Goal: Task Accomplishment & Management: Manage account settings

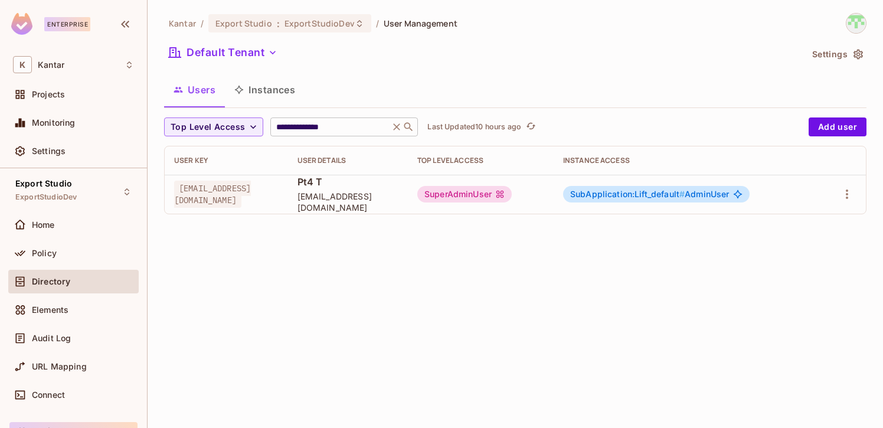
click at [393, 130] on icon at bounding box center [397, 127] width 12 height 12
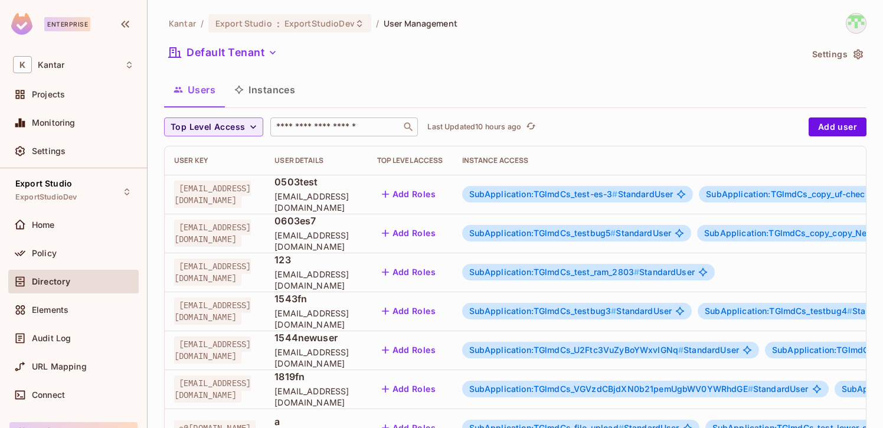
click at [279, 94] on button "Instances" at bounding box center [265, 90] width 80 height 30
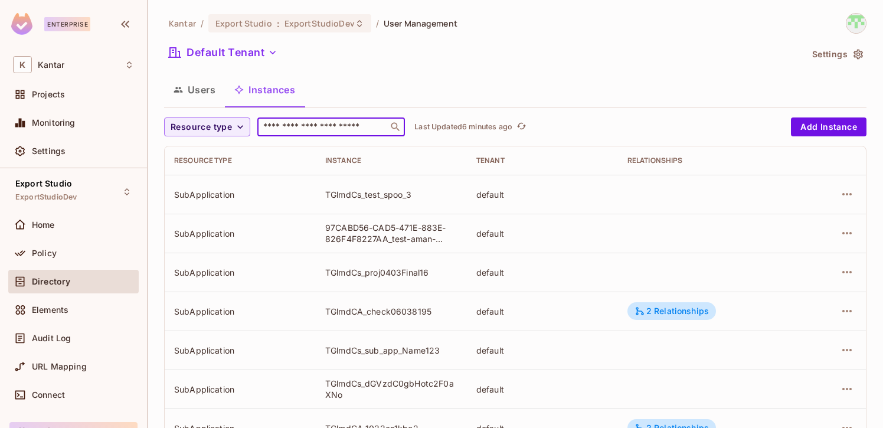
click at [303, 128] on input "text" at bounding box center [323, 127] width 124 height 12
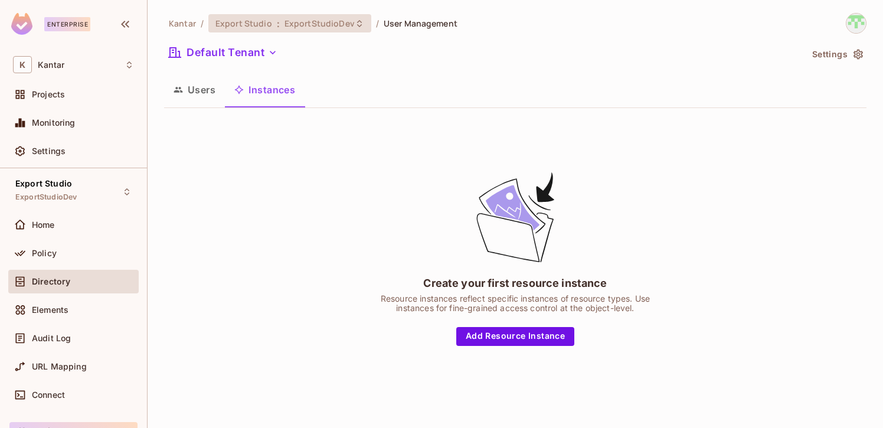
click at [280, 24] on div "Export Studio : ExportStudioDev" at bounding box center [283, 23] width 135 height 11
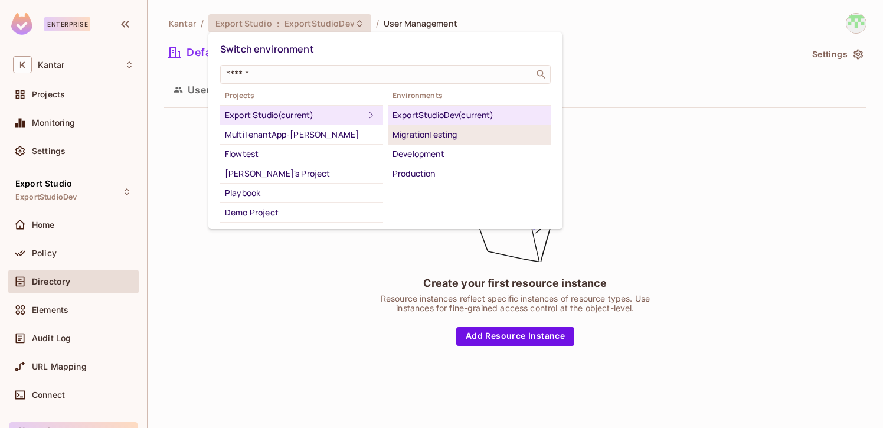
click at [420, 139] on div "MigrationTesting" at bounding box center [470, 135] width 154 height 14
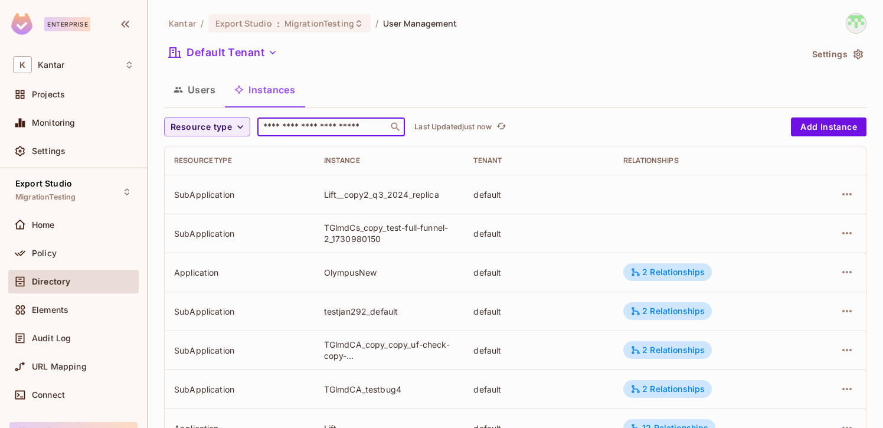
click at [345, 131] on input "text" at bounding box center [323, 127] width 124 height 12
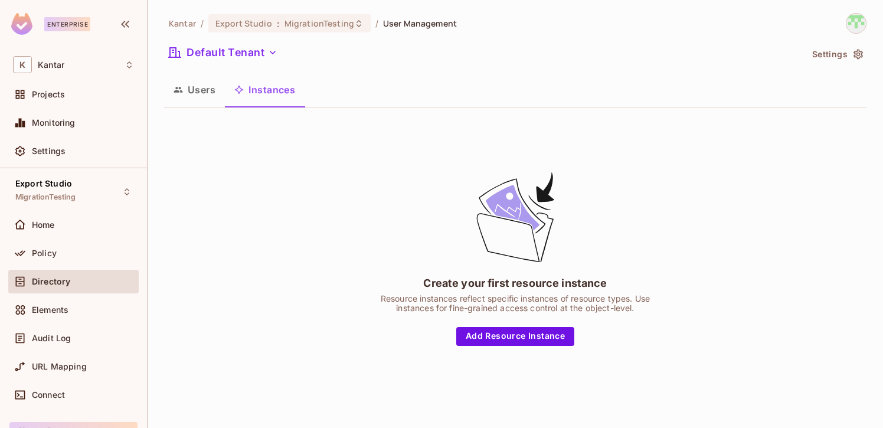
click at [196, 96] on button "Users" at bounding box center [194, 90] width 61 height 30
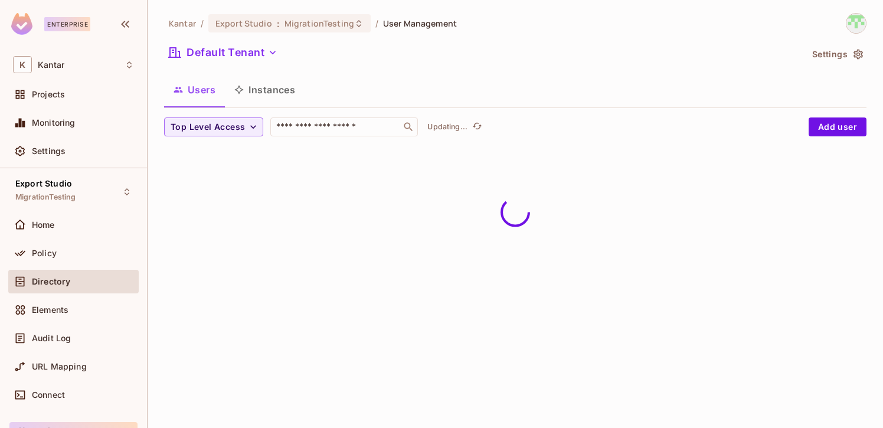
click at [270, 90] on button "Instances" at bounding box center [265, 90] width 80 height 30
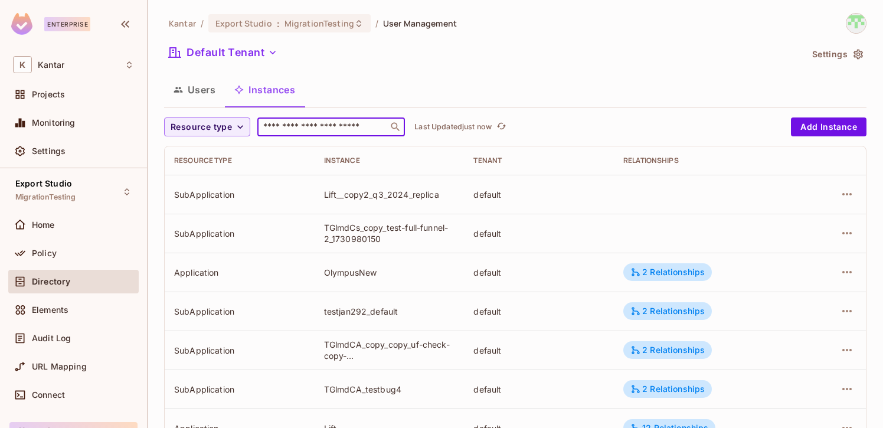
click at [287, 126] on input "text" at bounding box center [323, 127] width 124 height 12
paste input "**********"
type input "**********"
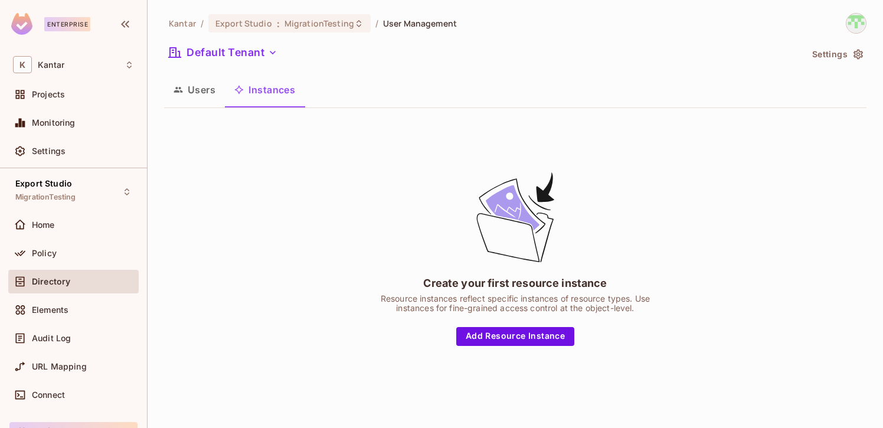
click at [204, 100] on button "Users" at bounding box center [194, 90] width 61 height 30
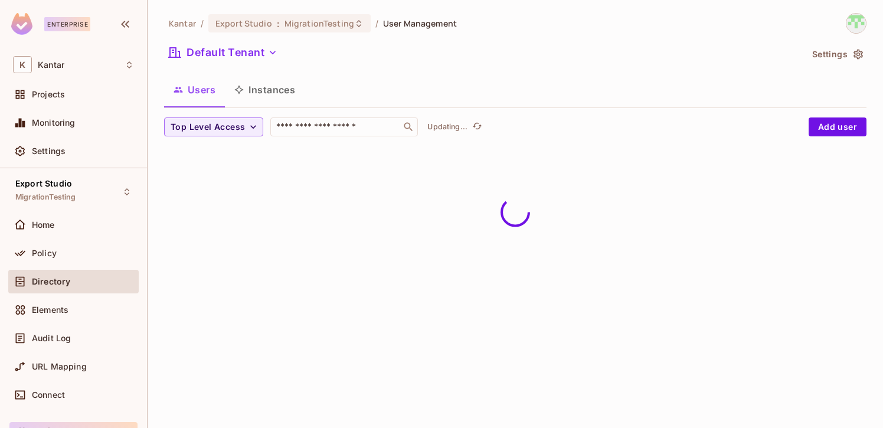
click at [285, 98] on button "Instances" at bounding box center [265, 90] width 80 height 30
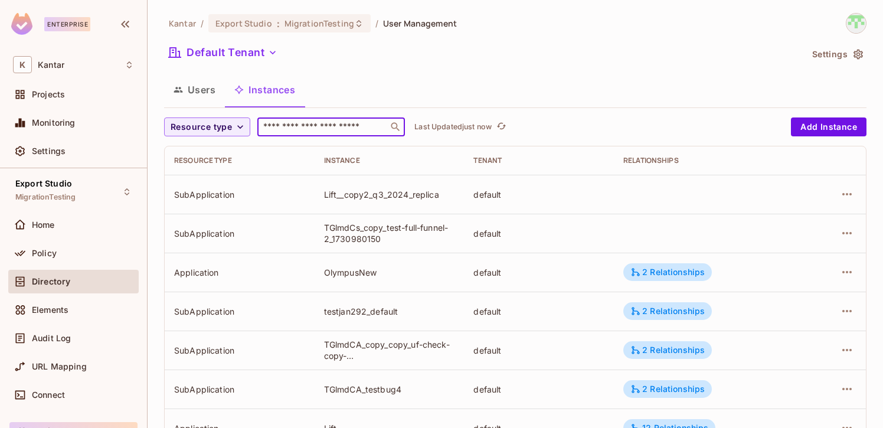
click at [296, 124] on input "text" at bounding box center [323, 127] width 124 height 12
paste input "****"
type input "****"
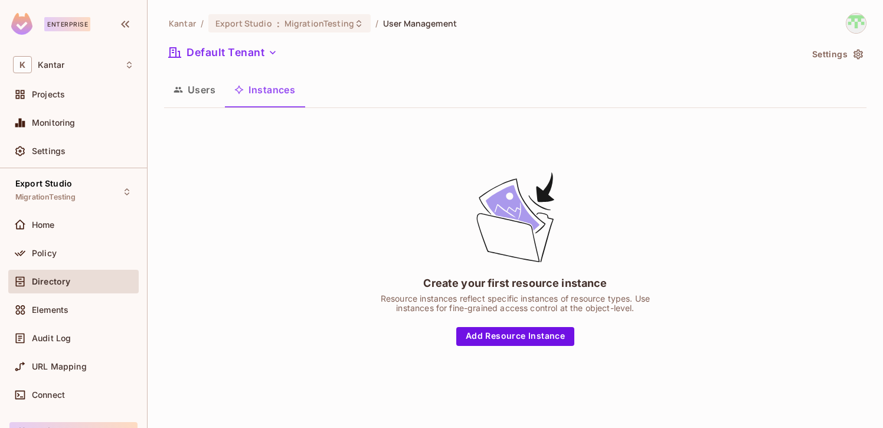
click at [178, 92] on icon "button" at bounding box center [178, 89] width 9 height 5
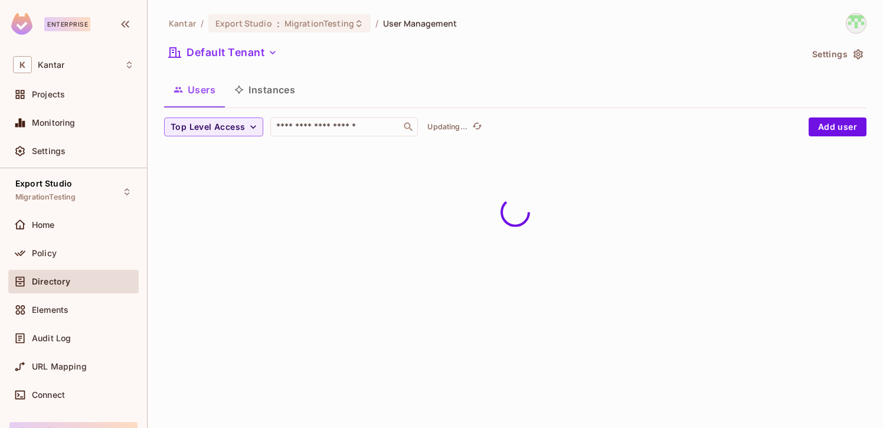
click at [289, 91] on button "Instances" at bounding box center [265, 90] width 80 height 30
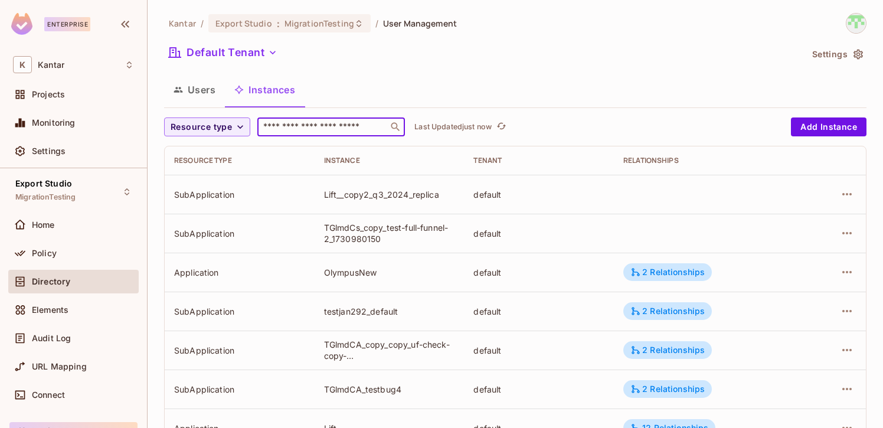
click at [311, 124] on input "text" at bounding box center [323, 127] width 124 height 12
paste input "***"
type input "***"
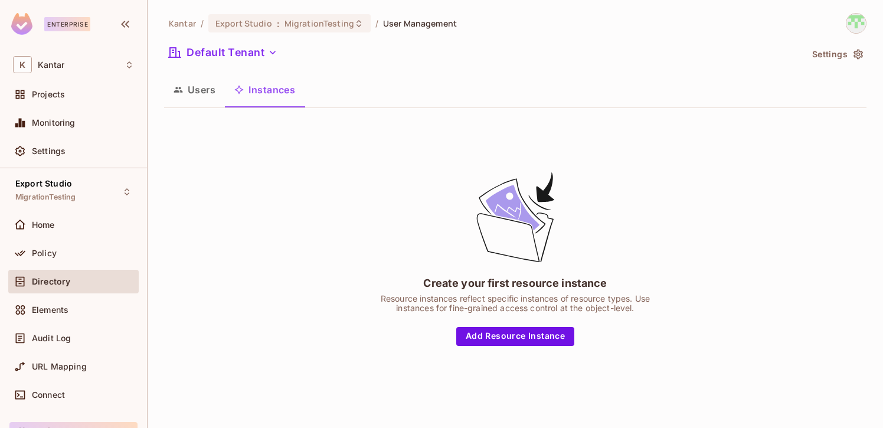
click at [192, 98] on button "Users" at bounding box center [194, 90] width 61 height 30
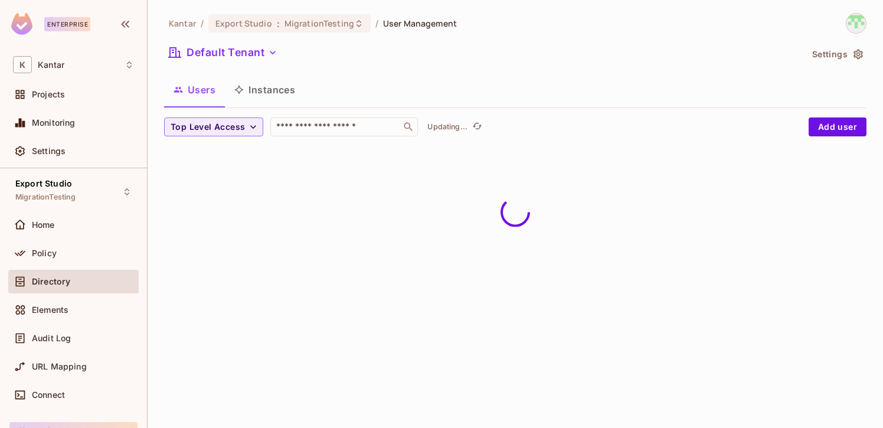
click at [267, 100] on button "Instances" at bounding box center [265, 90] width 80 height 30
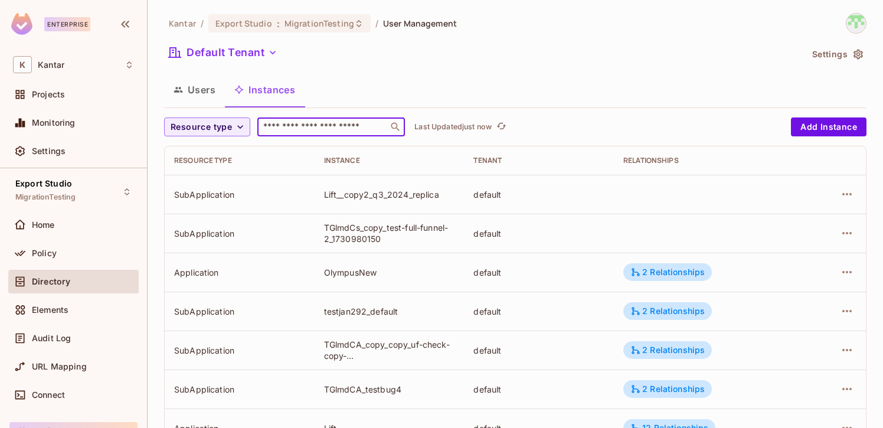
click at [300, 129] on input "text" at bounding box center [323, 127] width 124 height 12
paste input "**"
type input "**"
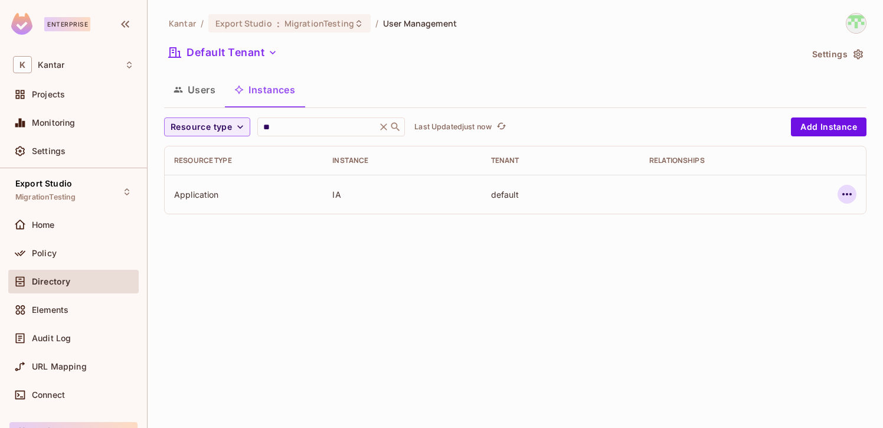
click at [843, 199] on icon "button" at bounding box center [847, 194] width 14 height 14
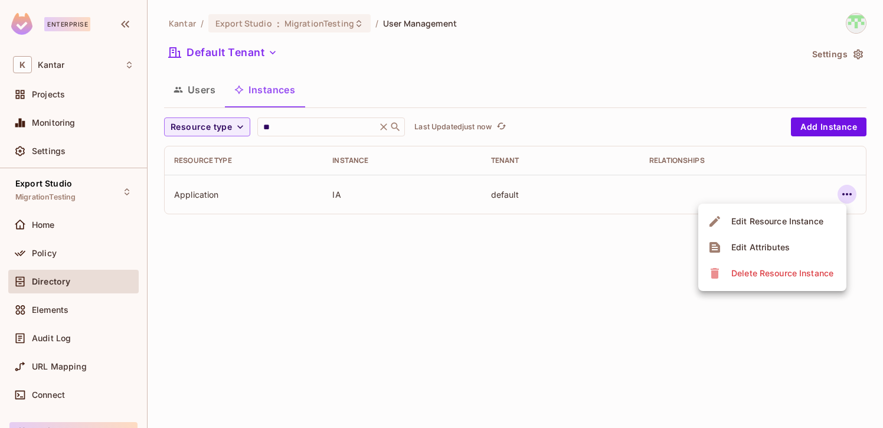
click at [775, 257] on li "Edit Attributes" at bounding box center [772, 247] width 148 height 26
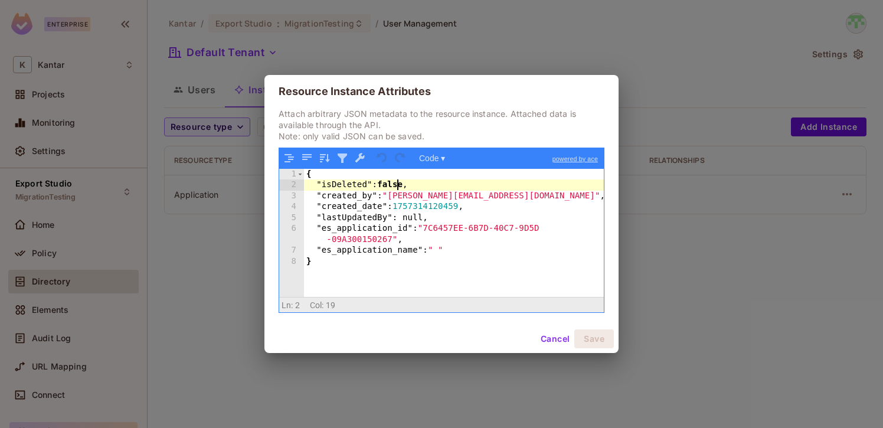
click at [395, 184] on div "{ "isDeleted" : false , "created_by" : "[PERSON_NAME][EMAIL_ADDRESS][DOMAIN_NAM…" at bounding box center [454, 244] width 300 height 151
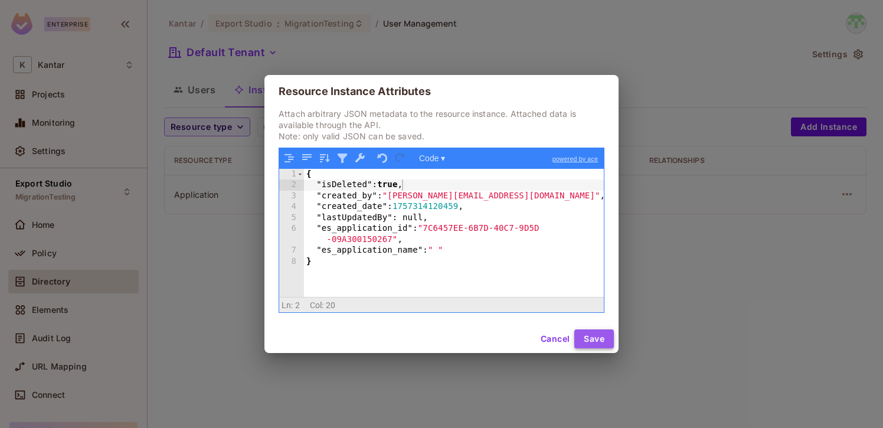
click at [600, 338] on button "Save" at bounding box center [595, 338] width 40 height 19
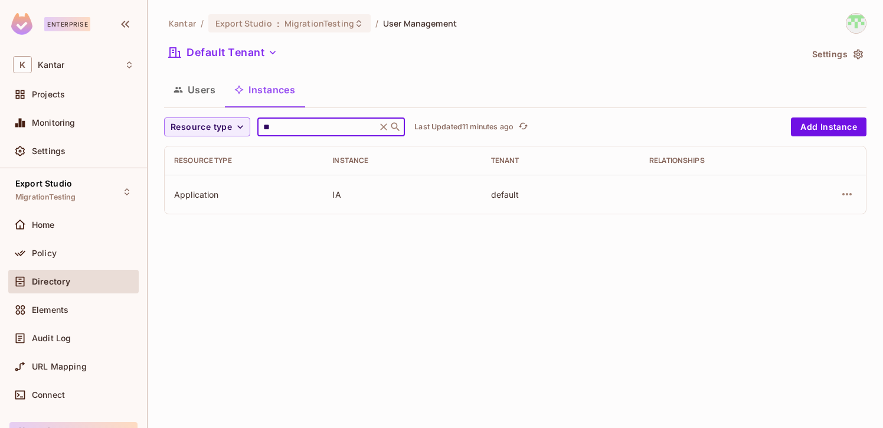
click at [290, 123] on input "**" at bounding box center [317, 127] width 112 height 12
type input "*"
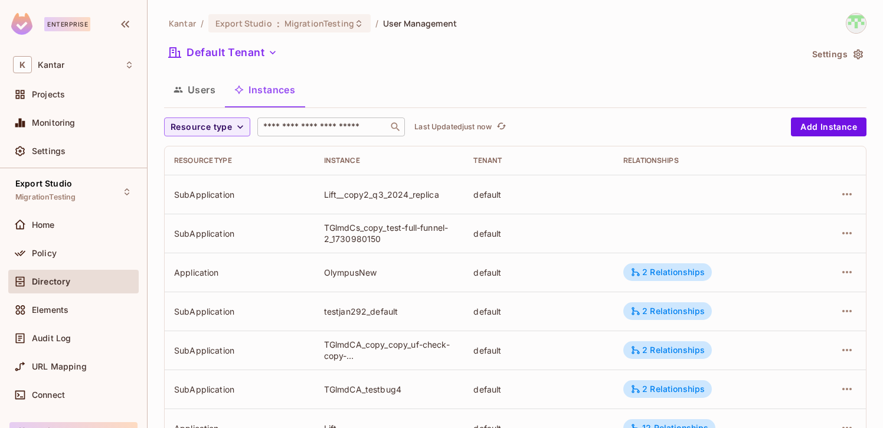
click at [328, 125] on input "text" at bounding box center [323, 127] width 124 height 12
paste input "**********"
type input "**********"
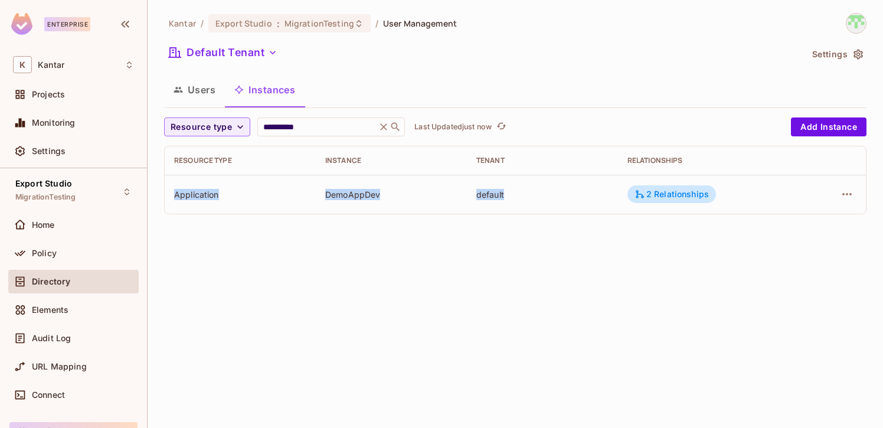
drag, startPoint x: 173, startPoint y: 195, endPoint x: 579, endPoint y: 195, distance: 406.2
click at [579, 195] on tr "Application DemoAppDev default 2 Relationships" at bounding box center [515, 194] width 701 height 39
click at [766, 300] on div "**********" at bounding box center [516, 214] width 736 height 428
drag, startPoint x: 176, startPoint y: 197, endPoint x: 745, endPoint y: 202, distance: 568.6
click at [745, 202] on tr "Application DemoAppDev default 2 Relationships" at bounding box center [515, 194] width 701 height 39
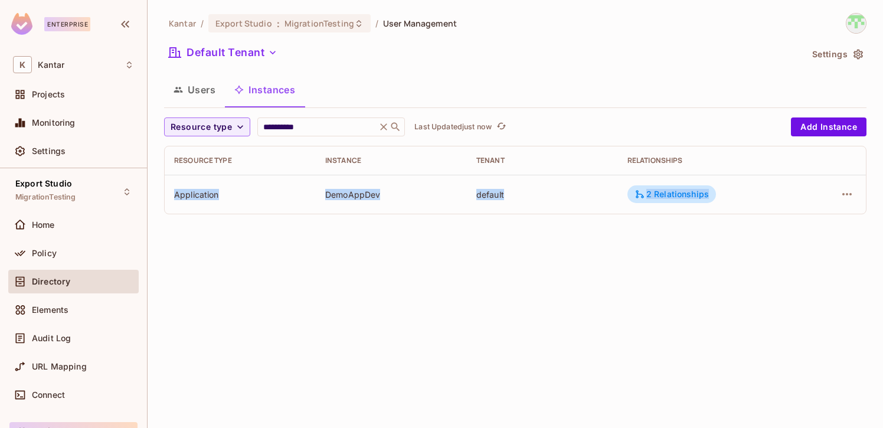
click at [858, 198] on td at bounding box center [834, 194] width 64 height 39
click at [847, 197] on icon "button" at bounding box center [847, 194] width 14 height 14
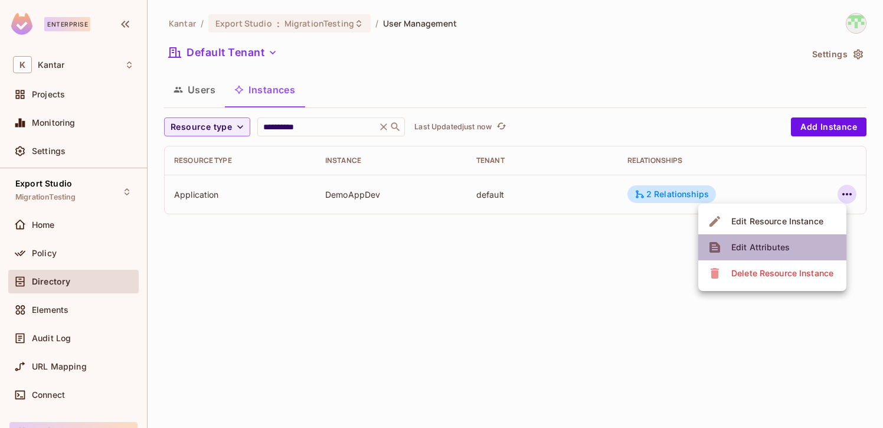
click at [786, 243] on div "Edit Attributes" at bounding box center [761, 247] width 58 height 12
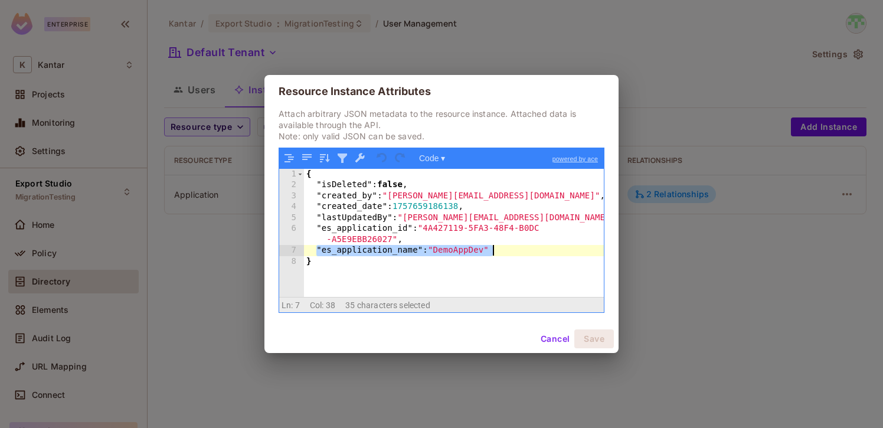
drag, startPoint x: 317, startPoint y: 250, endPoint x: 505, endPoint y: 252, distance: 187.8
click at [505, 252] on div "{ "isDeleted" : false , "created_by" : "devesh.kumar@kantar.com" , "created_dat…" at bounding box center [454, 244] width 300 height 151
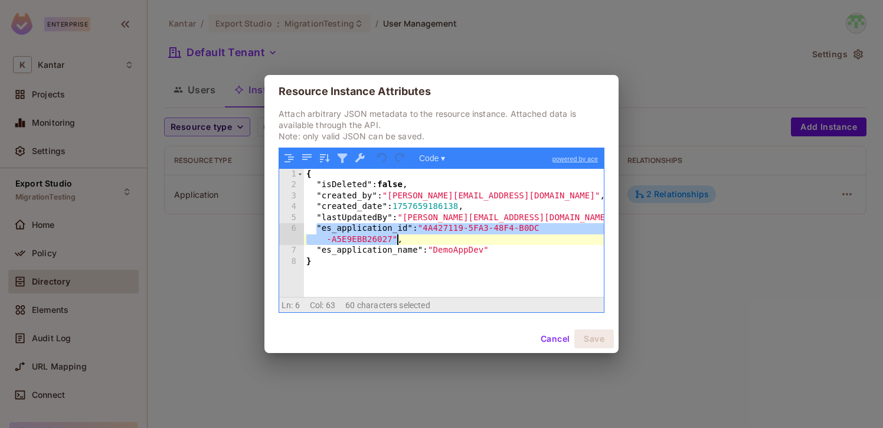
drag, startPoint x: 318, startPoint y: 229, endPoint x: 414, endPoint y: 237, distance: 96.5
click at [414, 237] on div "{ "isDeleted" : false , "created_by" : "devesh.kumar@kantar.com" , "created_dat…" at bounding box center [454, 244] width 300 height 151
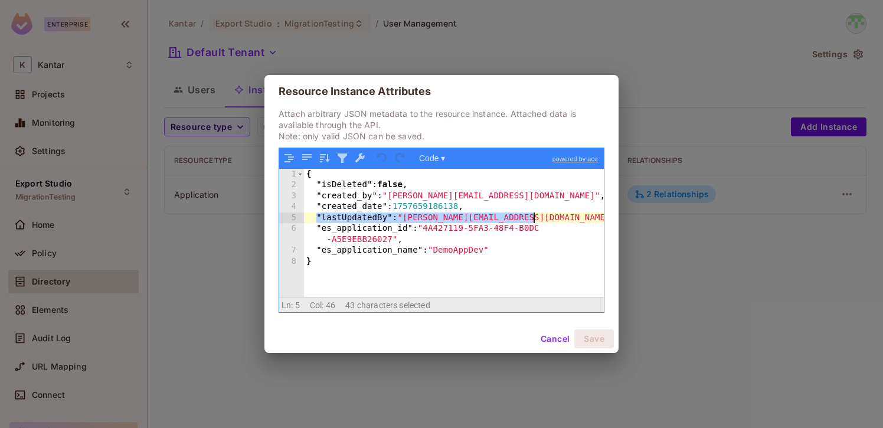
drag, startPoint x: 315, startPoint y: 215, endPoint x: 556, endPoint y: 218, distance: 240.9
click at [556, 218] on div "{ "isDeleted" : false , "created_by" : "devesh.kumar@kantar.com" , "created_dat…" at bounding box center [454, 244] width 300 height 151
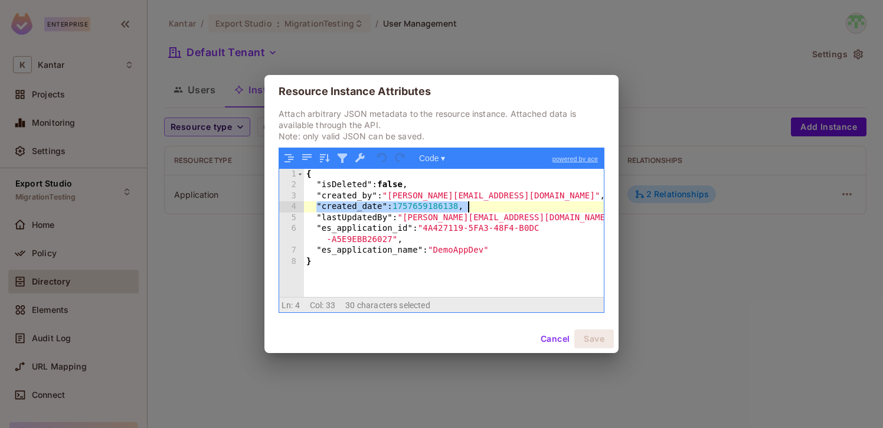
drag, startPoint x: 317, startPoint y: 209, endPoint x: 505, endPoint y: 210, distance: 188.4
click at [505, 210] on div "{ "isDeleted" : false , "created_by" : "devesh.kumar@kantar.com" , "created_dat…" at bounding box center [454, 244] width 300 height 151
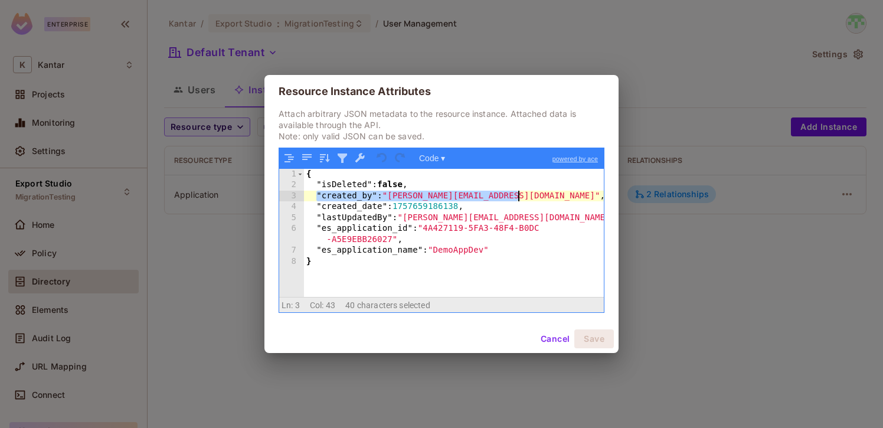
drag, startPoint x: 314, startPoint y: 195, endPoint x: 551, endPoint y: 202, distance: 237.5
click at [551, 201] on div "{ "isDeleted" : false , "created_by" : "devesh.kumar@kantar.com" , "created_dat…" at bounding box center [454, 244] width 300 height 151
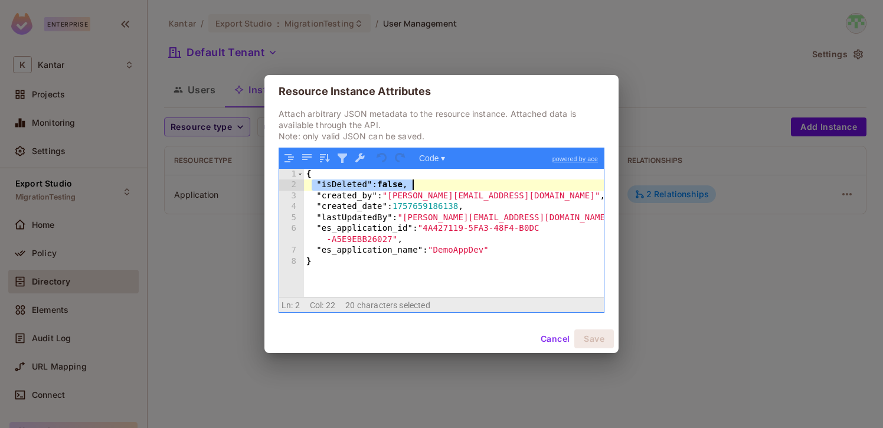
drag, startPoint x: 314, startPoint y: 185, endPoint x: 427, endPoint y: 185, distance: 113.4
click at [427, 185] on div "{ "isDeleted" : false , "created_by" : "devesh.kumar@kantar.com" , "created_dat…" at bounding box center [454, 244] width 300 height 151
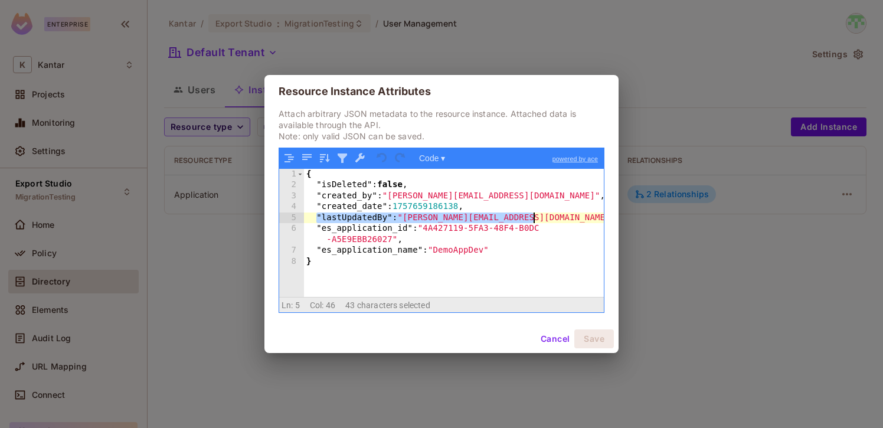
drag, startPoint x: 317, startPoint y: 217, endPoint x: 567, endPoint y: 219, distance: 250.4
click at [567, 219] on div "{ "isDeleted" : false , "created_by" : "devesh.kumar@kantar.com" , "created_dat…" at bounding box center [454, 244] width 300 height 151
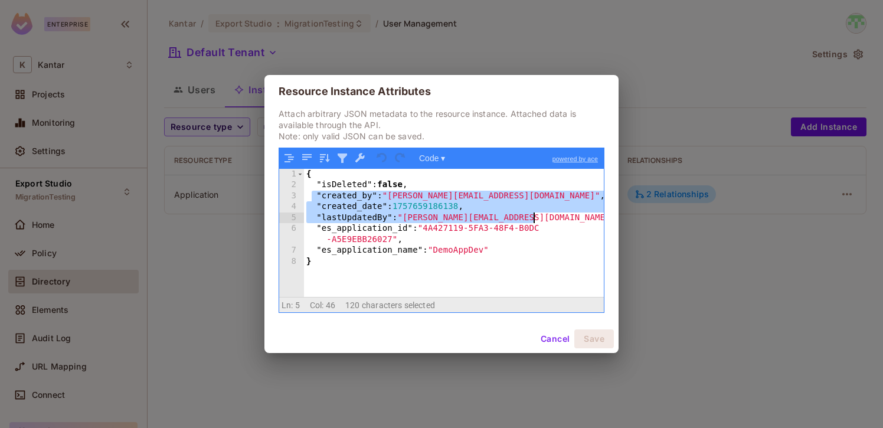
drag, startPoint x: 311, startPoint y: 194, endPoint x: 581, endPoint y: 218, distance: 270.9
click at [581, 218] on div "{ "isDeleted" : false , "created_by" : "devesh.kumar@kantar.com" , "created_dat…" at bounding box center [454, 244] width 300 height 151
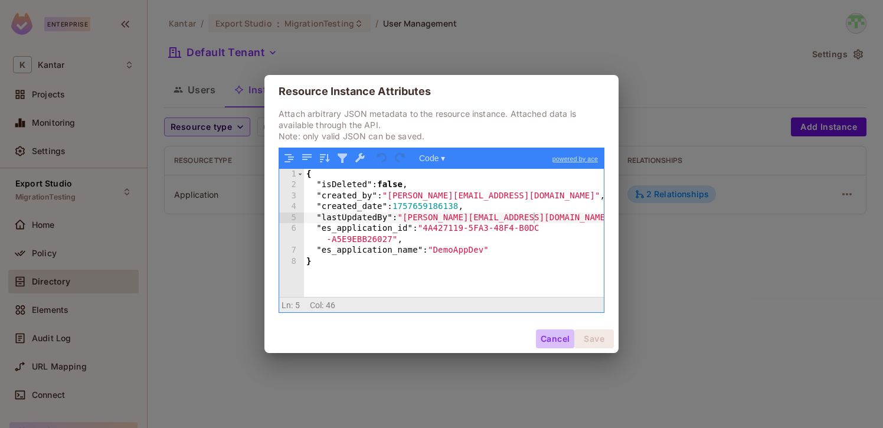
click at [557, 342] on button "Cancel" at bounding box center [555, 338] width 38 height 19
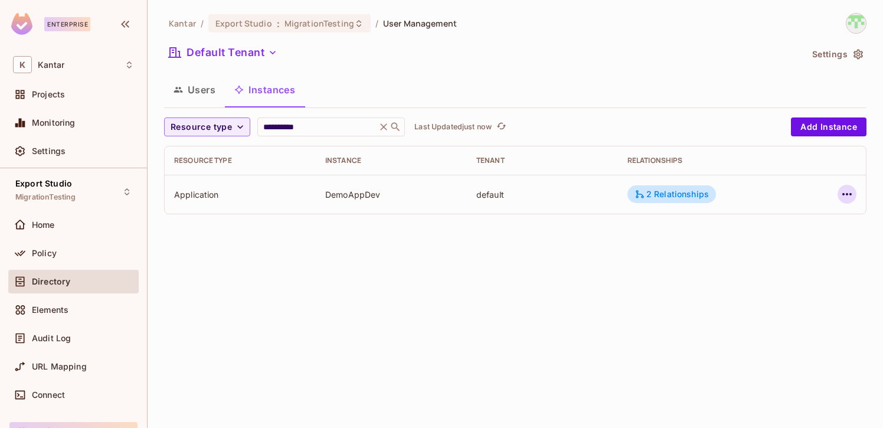
click at [850, 191] on icon "button" at bounding box center [847, 194] width 14 height 14
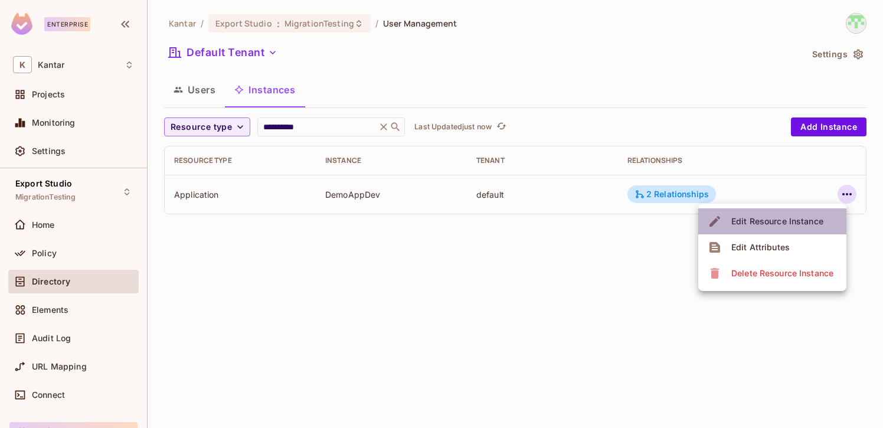
click at [805, 224] on div "Edit Resource Instance" at bounding box center [778, 222] width 92 height 12
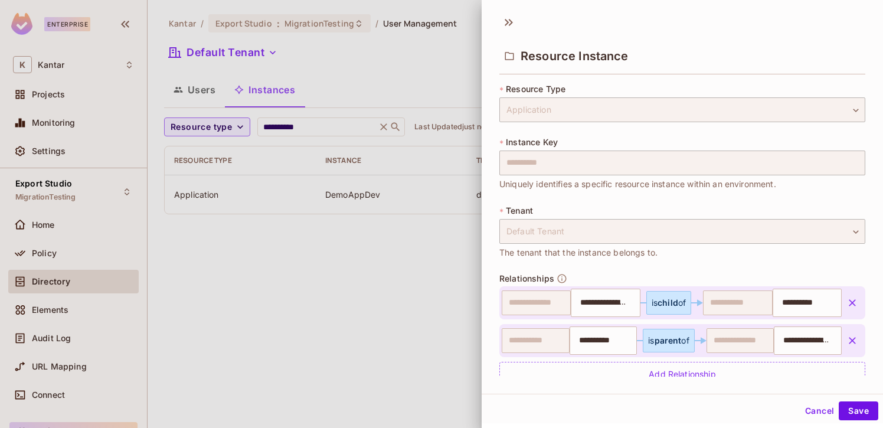
click at [811, 413] on button "Cancel" at bounding box center [820, 411] width 38 height 19
